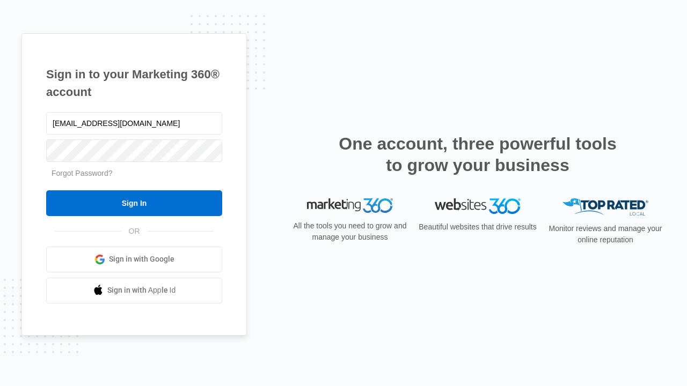
type input "[EMAIL_ADDRESS][DOMAIN_NAME]"
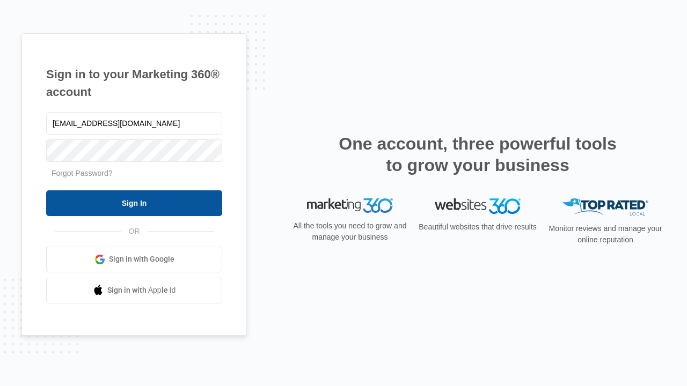
click at [134, 203] on input "Sign In" at bounding box center [134, 203] width 176 height 26
